Goal: Navigation & Orientation: Find specific page/section

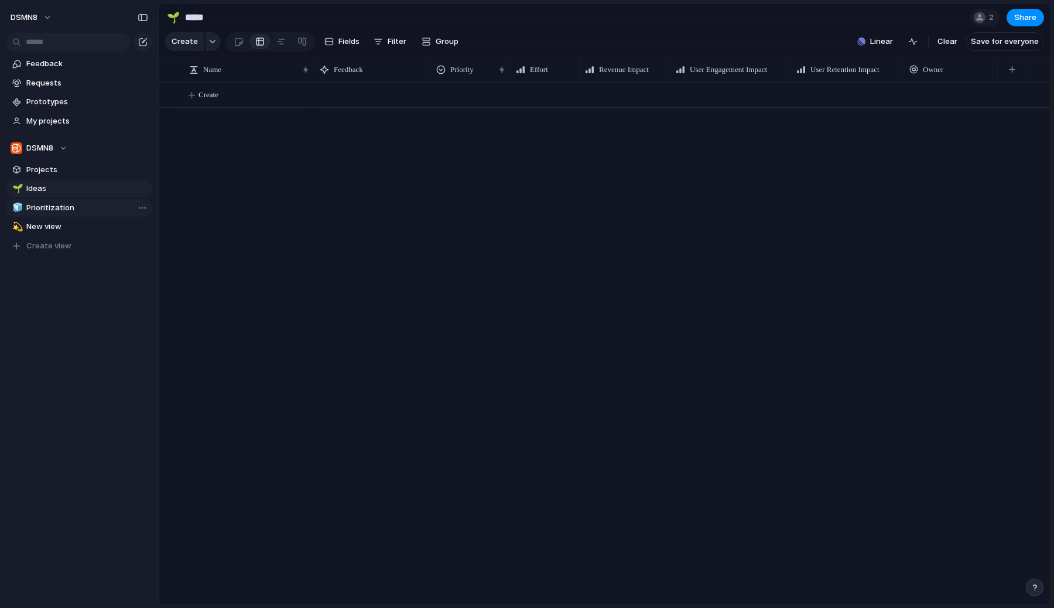
click at [70, 203] on span "Prioritization" at bounding box center [87, 208] width 122 height 12
click at [70, 195] on link "🌱 Ideas" at bounding box center [79, 189] width 146 height 18
type input "*****"
click at [895, 41] on button "Linear" at bounding box center [875, 42] width 45 height 18
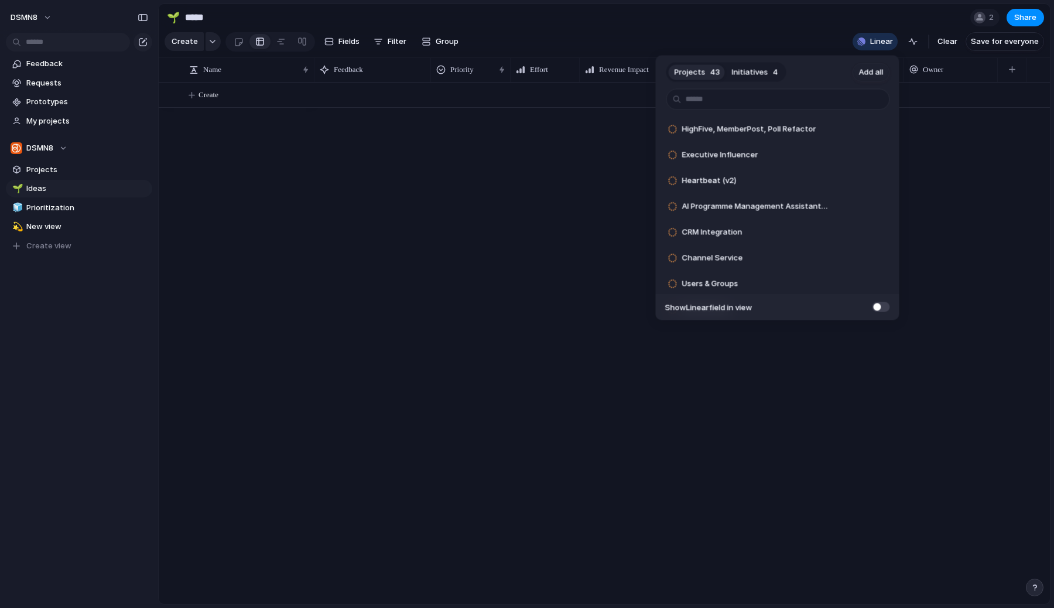
click at [960, 117] on div "Projects 43 Initiatives 4 Add all HighFive, MemberPost, Poll Refactor Add Execu…" at bounding box center [527, 304] width 1054 height 608
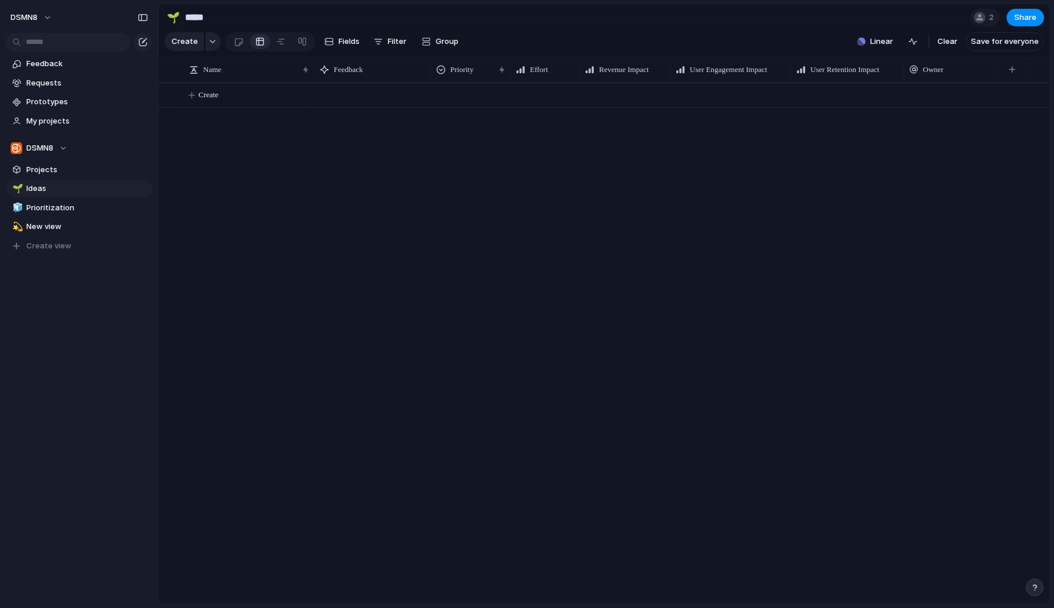
click at [266, 45] on link at bounding box center [259, 41] width 21 height 19
click at [276, 44] on div at bounding box center [280, 41] width 9 height 19
click at [258, 43] on div at bounding box center [259, 41] width 9 height 19
click at [301, 42] on div at bounding box center [301, 41] width 9 height 19
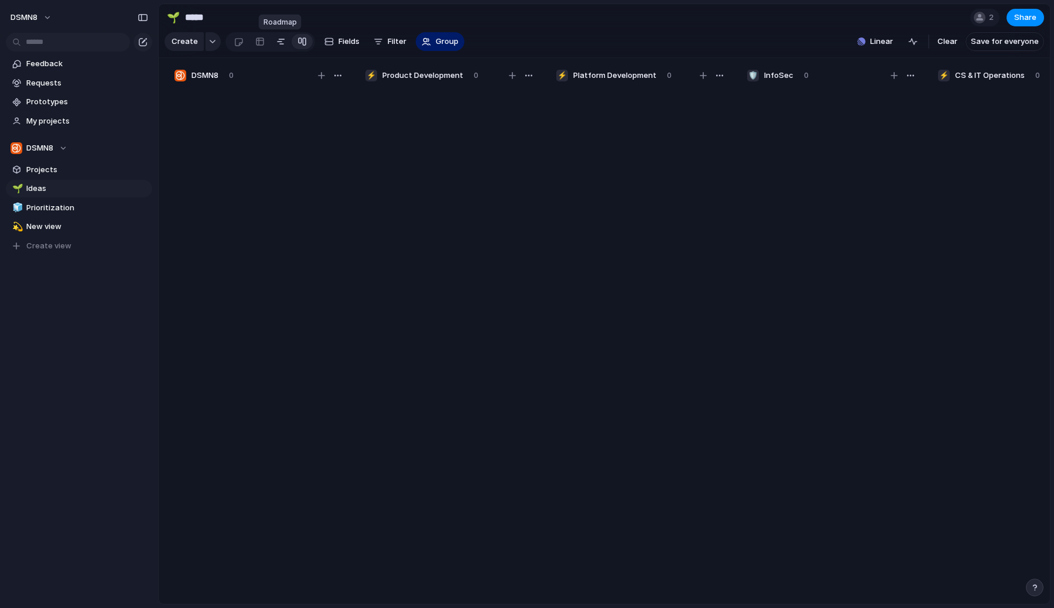
click at [282, 45] on div at bounding box center [280, 41] width 9 height 19
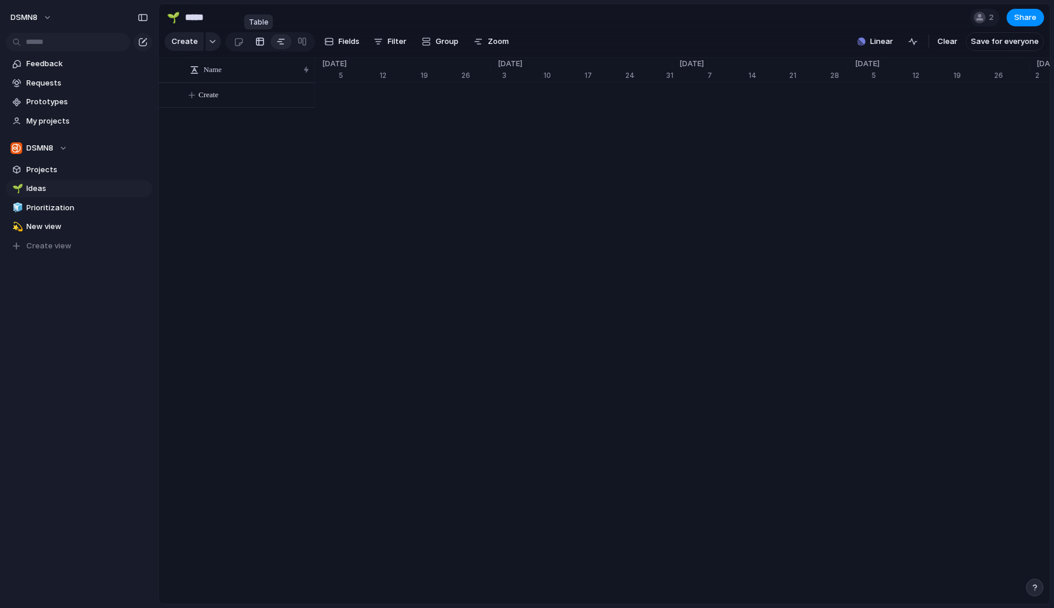
click at [261, 45] on div at bounding box center [259, 41] width 9 height 19
click at [1016, 73] on button "button" at bounding box center [1012, 69] width 24 height 21
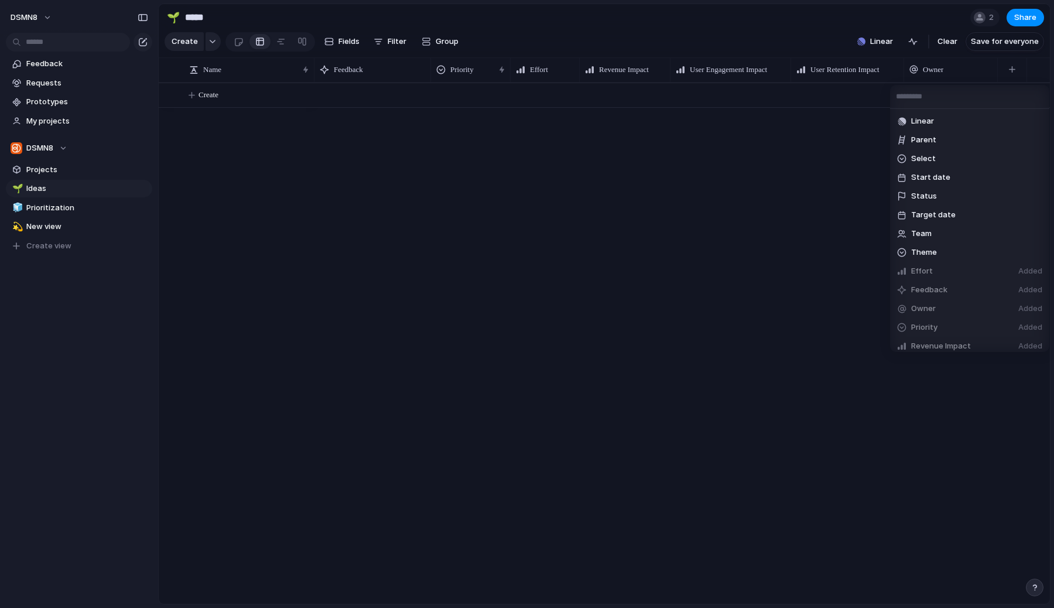
scroll to position [231, 0]
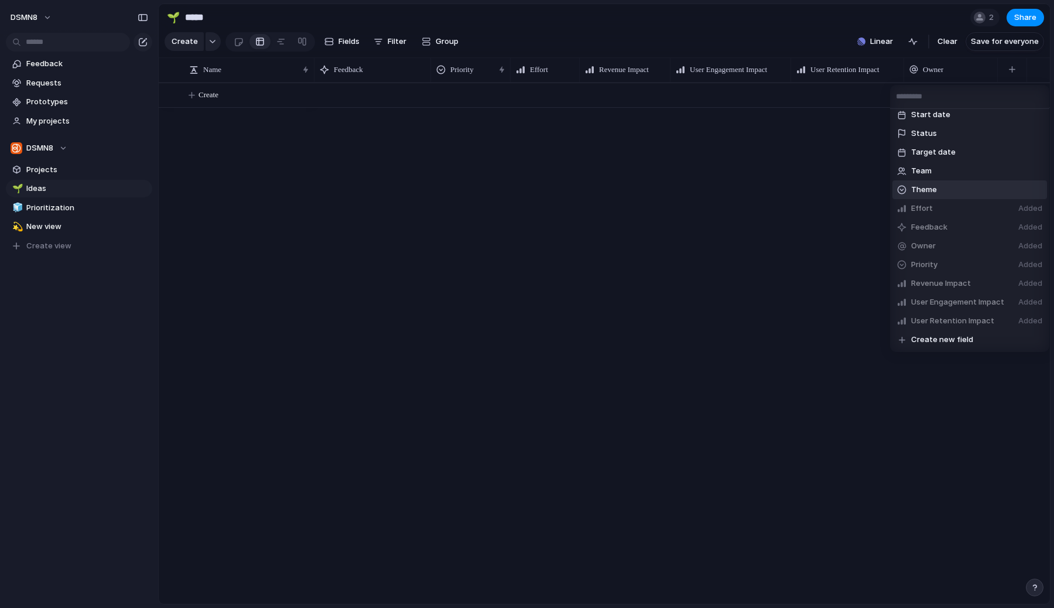
click at [663, 227] on div "Created at Created by Customer Design ready Duplicate Estimate (weeks) Formula …" at bounding box center [527, 304] width 1054 height 608
